Goal: Information Seeking & Learning: Find specific fact

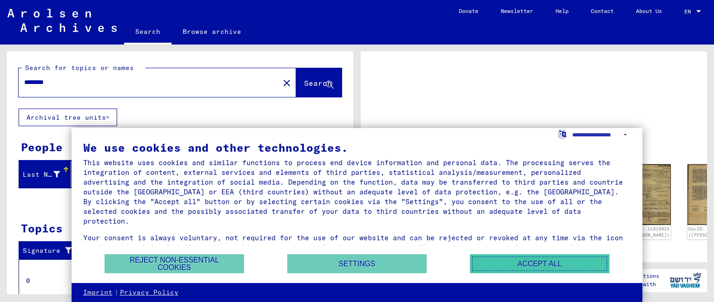
click at [539, 262] on button "Accept all" at bounding box center [539, 264] width 139 height 19
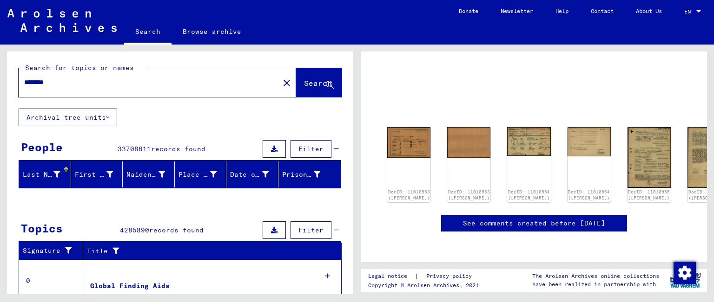
scroll to position [64, 0]
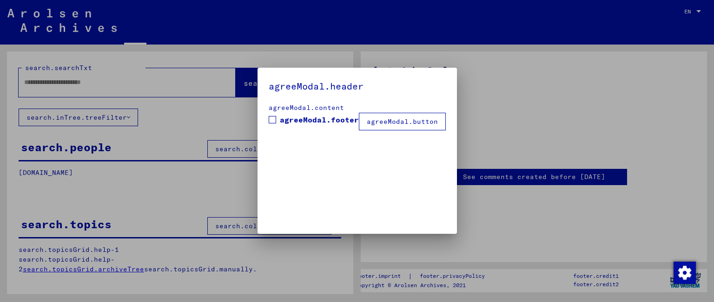
type input "********"
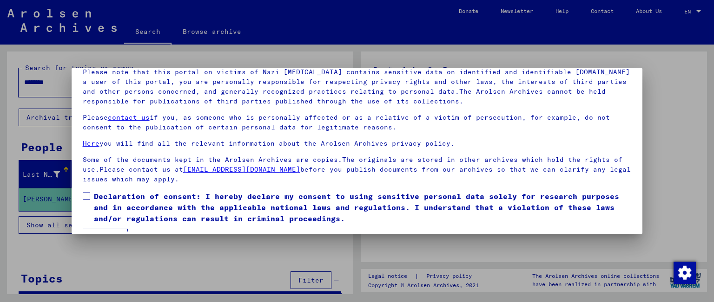
scroll to position [76, 0]
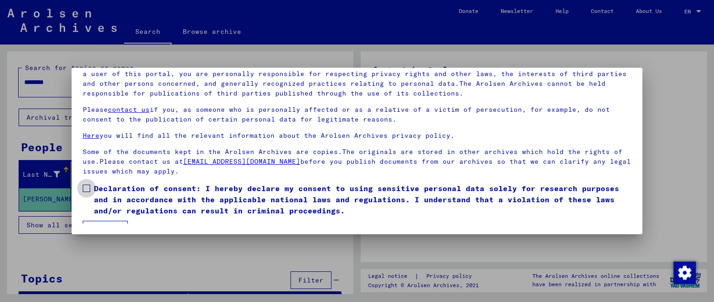
click at [89, 187] on span at bounding box center [86, 188] width 7 height 7
drag, startPoint x: 630, startPoint y: 179, endPoint x: 702, endPoint y: 181, distance: 72.0
click at [702, 181] on div at bounding box center [357, 151] width 714 height 302
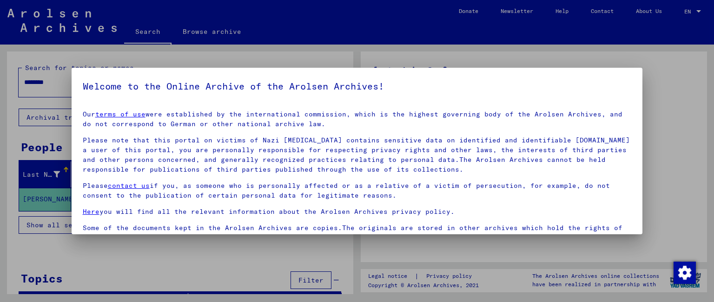
click at [589, 53] on div at bounding box center [357, 151] width 714 height 302
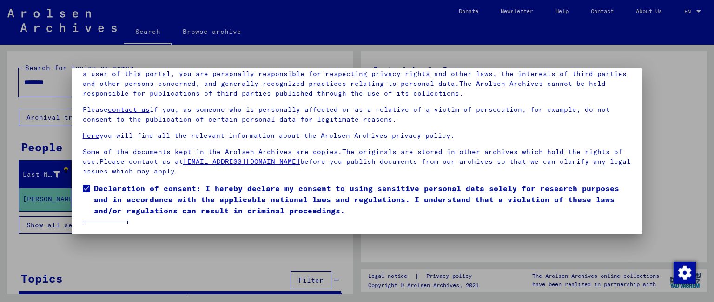
click at [676, 181] on div at bounding box center [357, 151] width 714 height 302
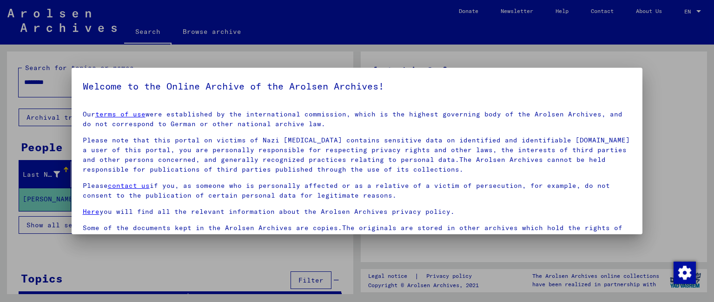
click at [676, 181] on div at bounding box center [357, 151] width 714 height 302
click at [519, 66] on div at bounding box center [357, 151] width 714 height 302
